Goal: Task Accomplishment & Management: Manage account settings

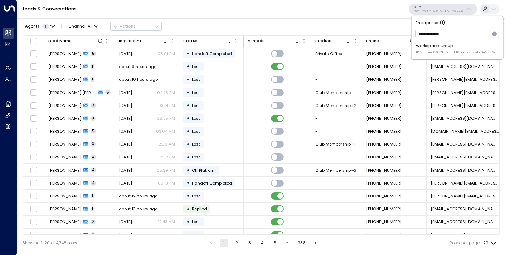
type input "**********"
click at [446, 44] on div "Workspace Group ID: 36c5ec06-2b8e-4dd6-aa1e-c77490e3446d" at bounding box center [456, 49] width 81 height 12
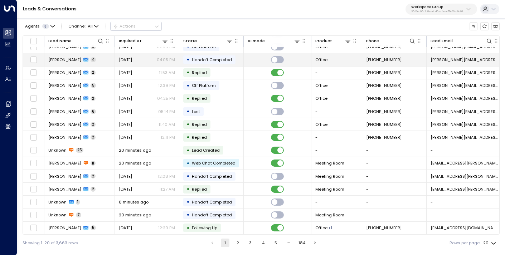
scroll to position [74, 0]
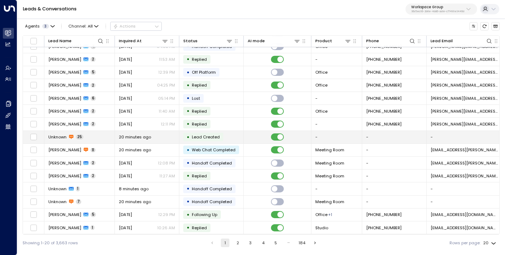
click at [130, 136] on span "20 minutes ago" at bounding box center [135, 137] width 32 height 6
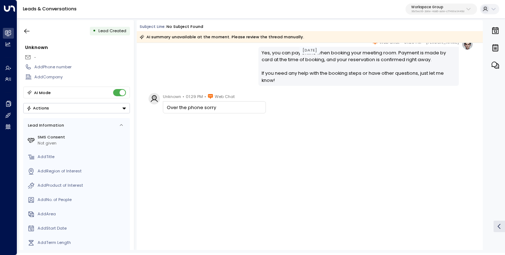
scroll to position [1598, 0]
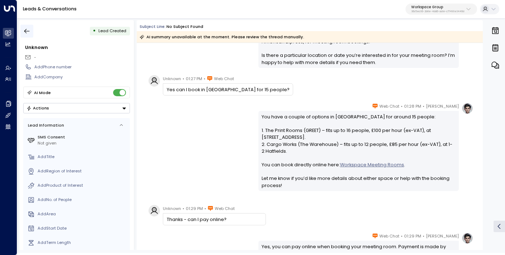
click at [28, 30] on icon "button" at bounding box center [26, 31] width 7 height 7
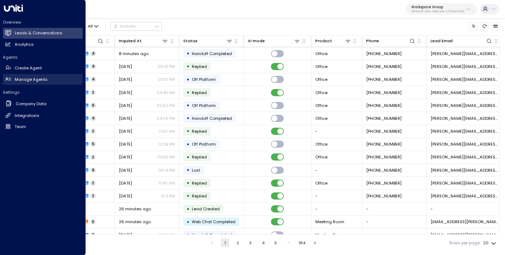
click at [29, 80] on h2 "Manage Agents" at bounding box center [31, 80] width 33 height 6
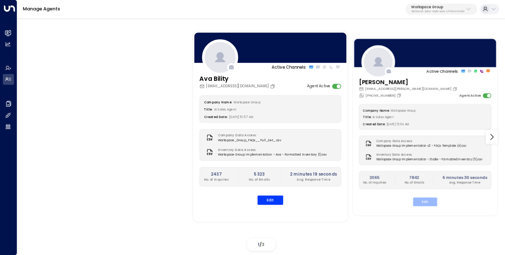
click at [416, 204] on button "Edit" at bounding box center [425, 202] width 24 height 9
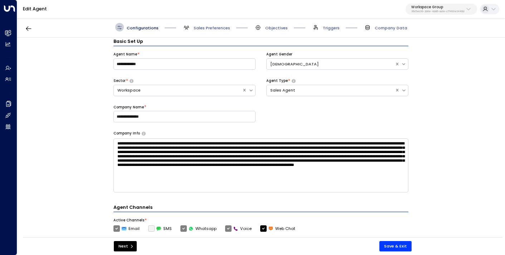
scroll to position [9, 0]
click at [207, 31] on span "Sales Preferences" at bounding box center [206, 27] width 48 height 9
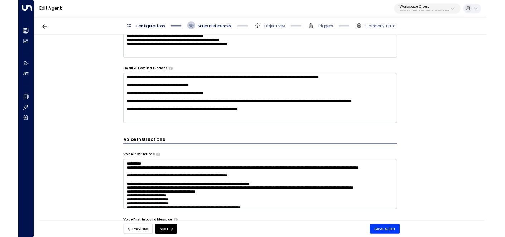
scroll to position [394, 0]
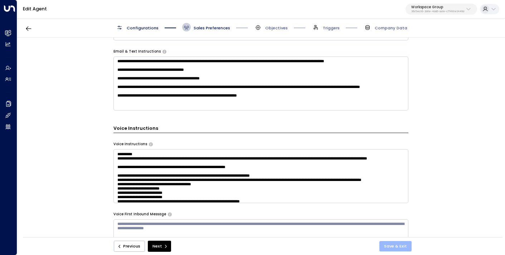
click at [401, 246] on button "Save & Exit" at bounding box center [395, 246] width 32 height 10
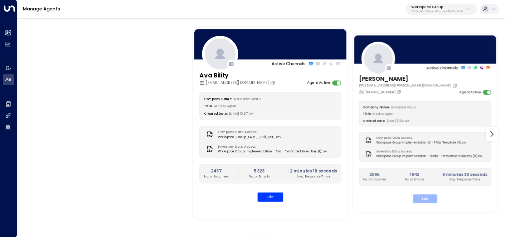
click at [421, 199] on button "Edit" at bounding box center [425, 198] width 24 height 9
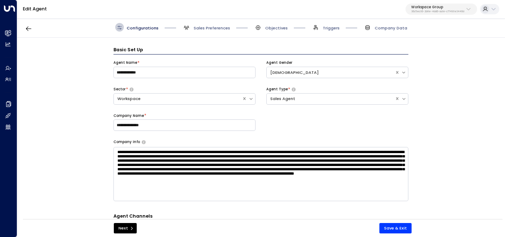
scroll to position [9, 0]
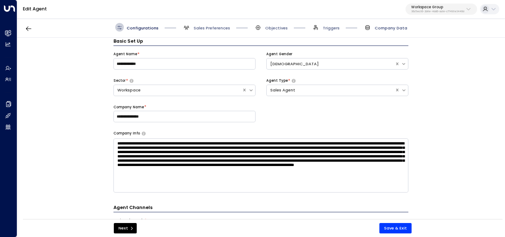
click at [385, 27] on span "Company Data" at bounding box center [391, 28] width 33 height 6
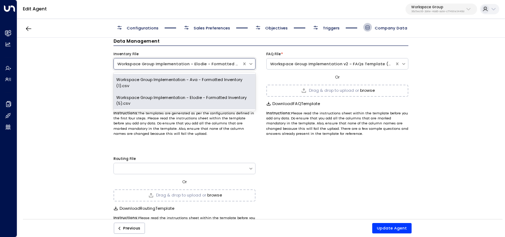
click at [211, 60] on div "Workspace Group Implementation - Elodie - Formatted Inventory (5).csv" at bounding box center [178, 64] width 128 height 8
click at [94, 72] on div "Data Management Inventory File Workspace Group Implementation - Ava - Formatted…" at bounding box center [260, 130] width 487 height 185
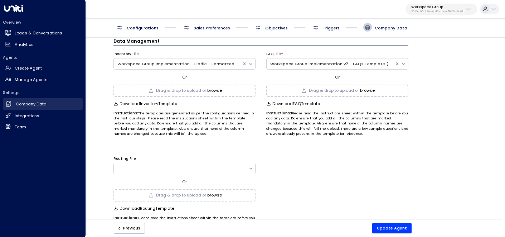
click at [29, 104] on h2 "Company Data" at bounding box center [31, 104] width 31 height 6
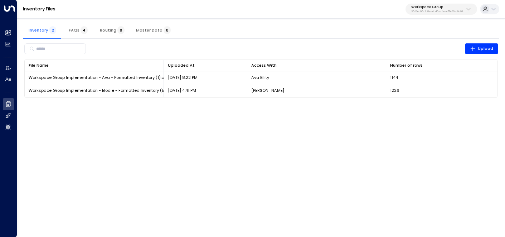
click at [69, 31] on span "FAQs 4" at bounding box center [78, 30] width 19 height 5
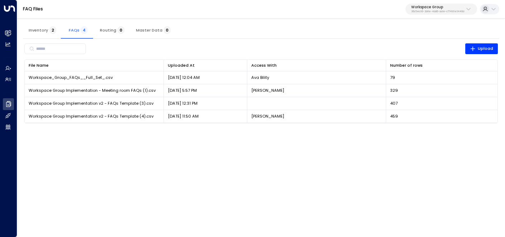
click at [45, 31] on span "Inventory 2" at bounding box center [43, 30] width 28 height 5
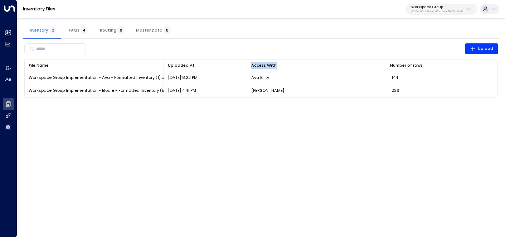
drag, startPoint x: 251, startPoint y: 65, endPoint x: 287, endPoint y: 66, distance: 35.4
click at [287, 66] on div "Access With" at bounding box center [316, 65] width 131 height 7
click at [73, 28] on span "FAQs 4" at bounding box center [78, 30] width 19 height 5
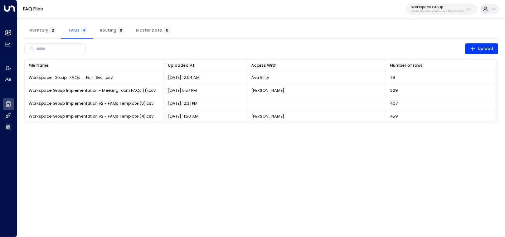
click at [43, 36] on button "Inventory 2" at bounding box center [42, 29] width 39 height 17
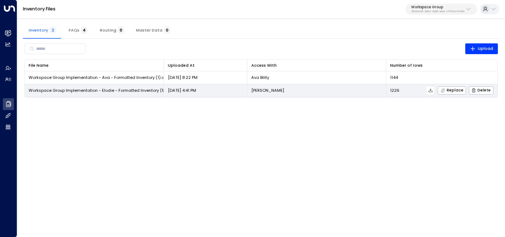
click at [130, 92] on span "Workspace Group Implementation - Elodie - Formatted Inventory (5).csv" at bounding box center [101, 90] width 145 height 6
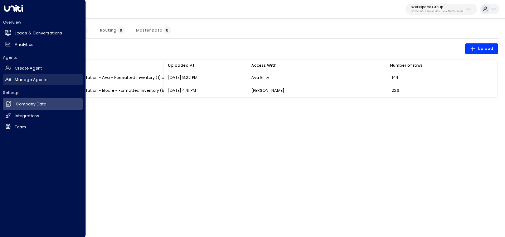
click at [24, 79] on h2 "Manage Agents" at bounding box center [31, 80] width 33 height 6
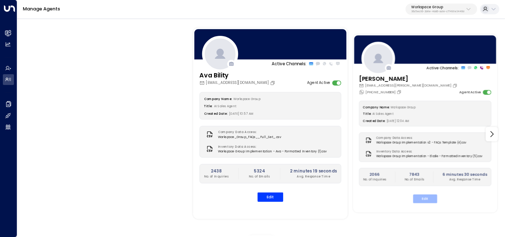
click at [423, 198] on button "Edit" at bounding box center [425, 198] width 24 height 9
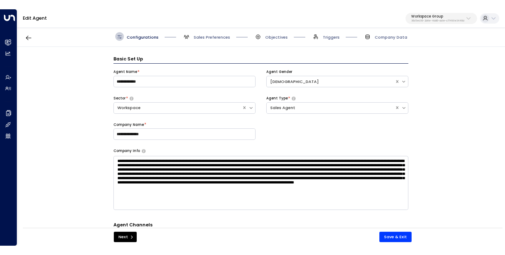
scroll to position [9, 0]
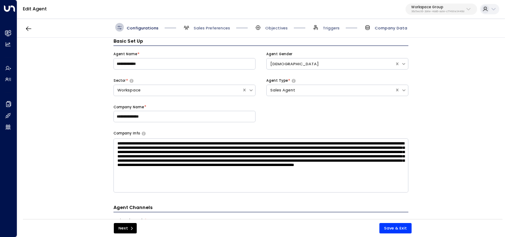
click at [381, 27] on span "Company Data" at bounding box center [391, 28] width 33 height 6
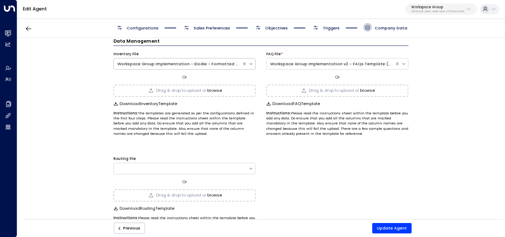
click at [215, 66] on div "Workspace Group Implementation - Elodie - Formatted Inventory (5).csv" at bounding box center [177, 64] width 121 height 6
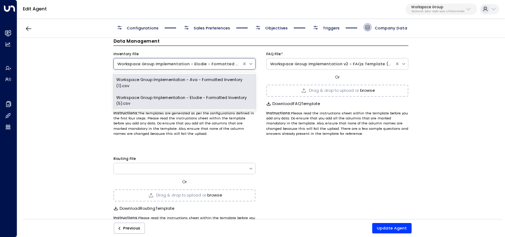
click at [200, 82] on div "Workspace Group Implementation - Ava - Formatted Inventory (1).csv" at bounding box center [184, 83] width 142 height 18
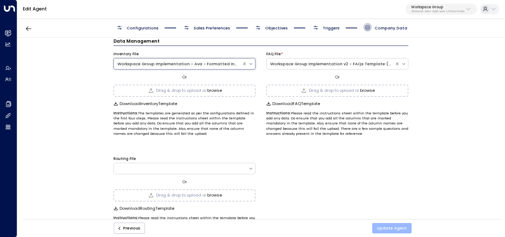
click at [388, 228] on button "Update Agent" at bounding box center [391, 228] width 39 height 10
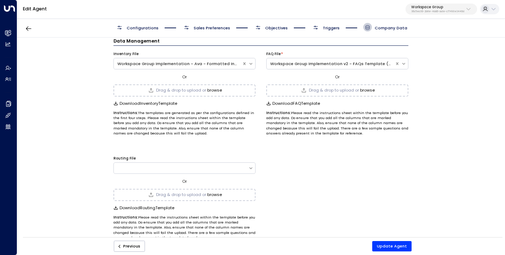
click at [203, 29] on span "Sales Preferences" at bounding box center [212, 28] width 37 height 6
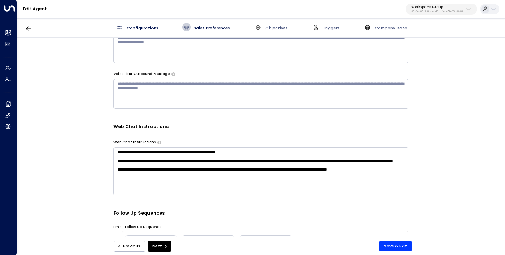
scroll to position [581, 0]
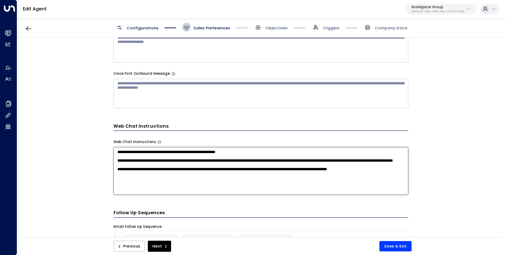
click at [145, 191] on textarea "**********" at bounding box center [260, 171] width 295 height 48
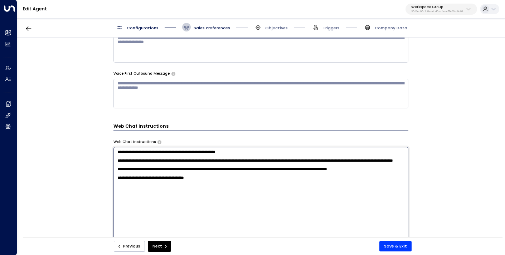
click at [181, 200] on textarea "**********" at bounding box center [260, 222] width 295 height 151
type textarea "**********"
click at [399, 236] on button "Save & Exit" at bounding box center [395, 246] width 32 height 10
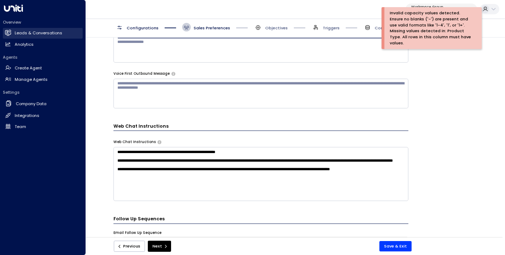
click at [33, 32] on h2 "Leads & Conversations" at bounding box center [39, 33] width 48 height 6
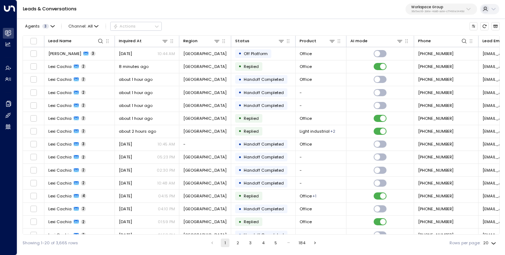
click at [78, 16] on div "Leads & Conversations Workspace Group 36c5ec06-2b8e-4dd6-aa1e-c77490e3446d" at bounding box center [261, 9] width 488 height 19
click at [78, 22] on div "Agents 3 Channel: All Actions" at bounding box center [92, 26] width 139 height 13
click at [79, 25] on span "Channel: All" at bounding box center [83, 26] width 35 height 8
click at [84, 83] on span "Web Chat" at bounding box center [83, 81] width 21 height 6
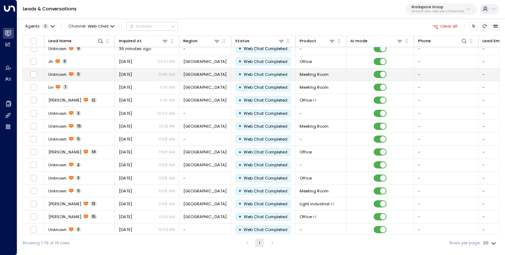
scroll to position [60, 0]
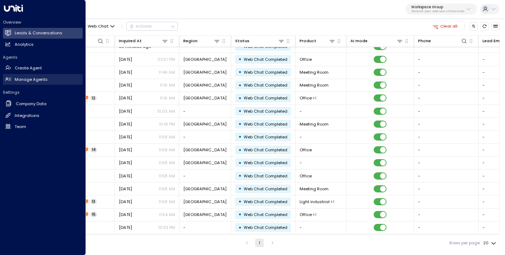
click at [24, 77] on h2 "Manage Agents" at bounding box center [31, 80] width 33 height 6
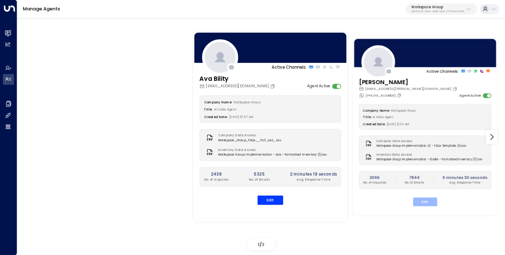
click at [427, 205] on button "Edit" at bounding box center [425, 202] width 24 height 9
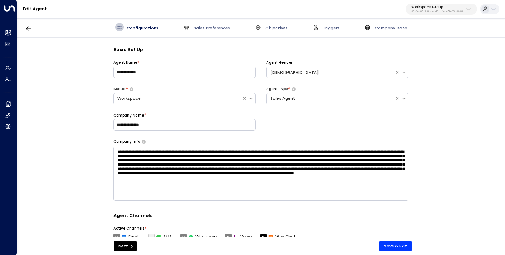
scroll to position [9, 0]
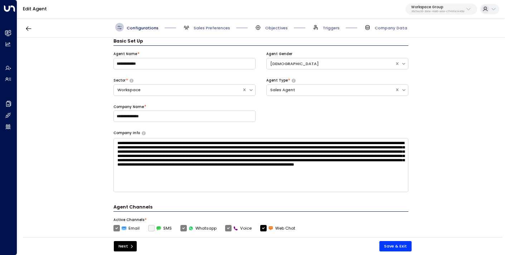
click at [206, 35] on div "Configurations Sales Preferences Objectives Triggers Company Data" at bounding box center [261, 27] width 488 height 20
click at [206, 32] on div "Configurations Sales Preferences Objectives Triggers Company Data" at bounding box center [261, 27] width 488 height 20
click at [210, 24] on span "Sales Preferences" at bounding box center [206, 27] width 48 height 9
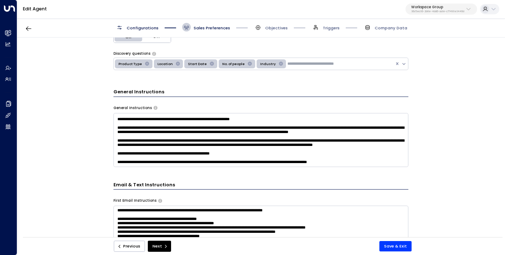
scroll to position [179, 0]
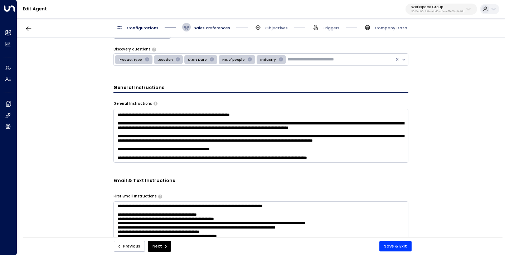
click at [381, 156] on textarea at bounding box center [260, 136] width 295 height 54
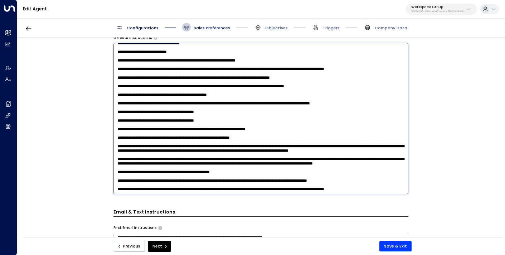
scroll to position [210, 0]
type textarea "**********"
click at [403, 236] on button "Save & Exit" at bounding box center [395, 246] width 32 height 10
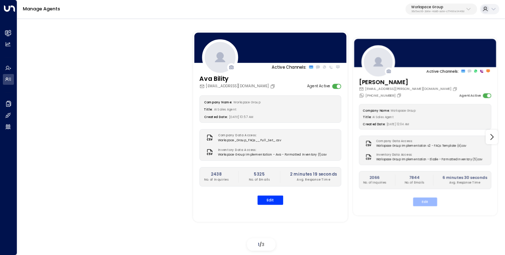
click at [425, 205] on button "Edit" at bounding box center [425, 202] width 24 height 9
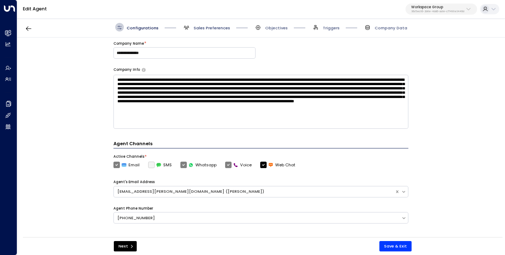
click at [202, 28] on span "Sales Preferences" at bounding box center [212, 28] width 37 height 6
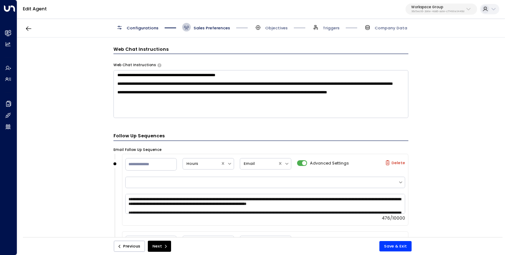
scroll to position [669, 0]
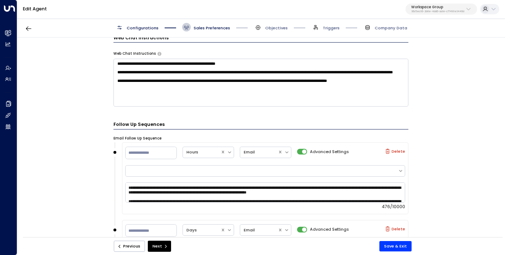
click at [149, 101] on textarea "**********" at bounding box center [260, 83] width 295 height 48
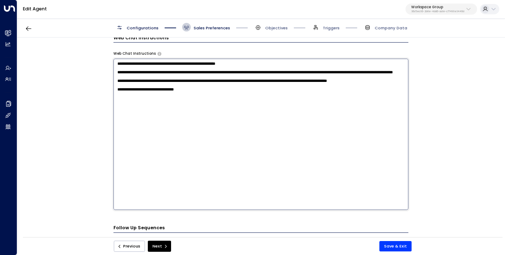
click at [159, 112] on textarea "**********" at bounding box center [260, 134] width 295 height 151
click at [217, 112] on textarea "**********" at bounding box center [260, 134] width 295 height 151
type textarea "**********"
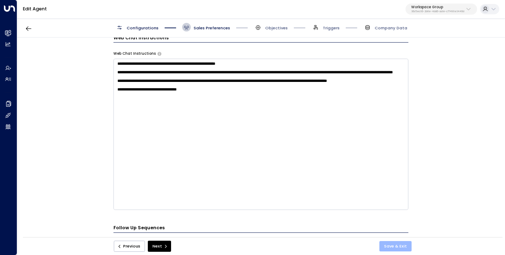
click at [404, 236] on button "Save & Exit" at bounding box center [395, 246] width 32 height 10
